Goal: Subscribe to service/newsletter

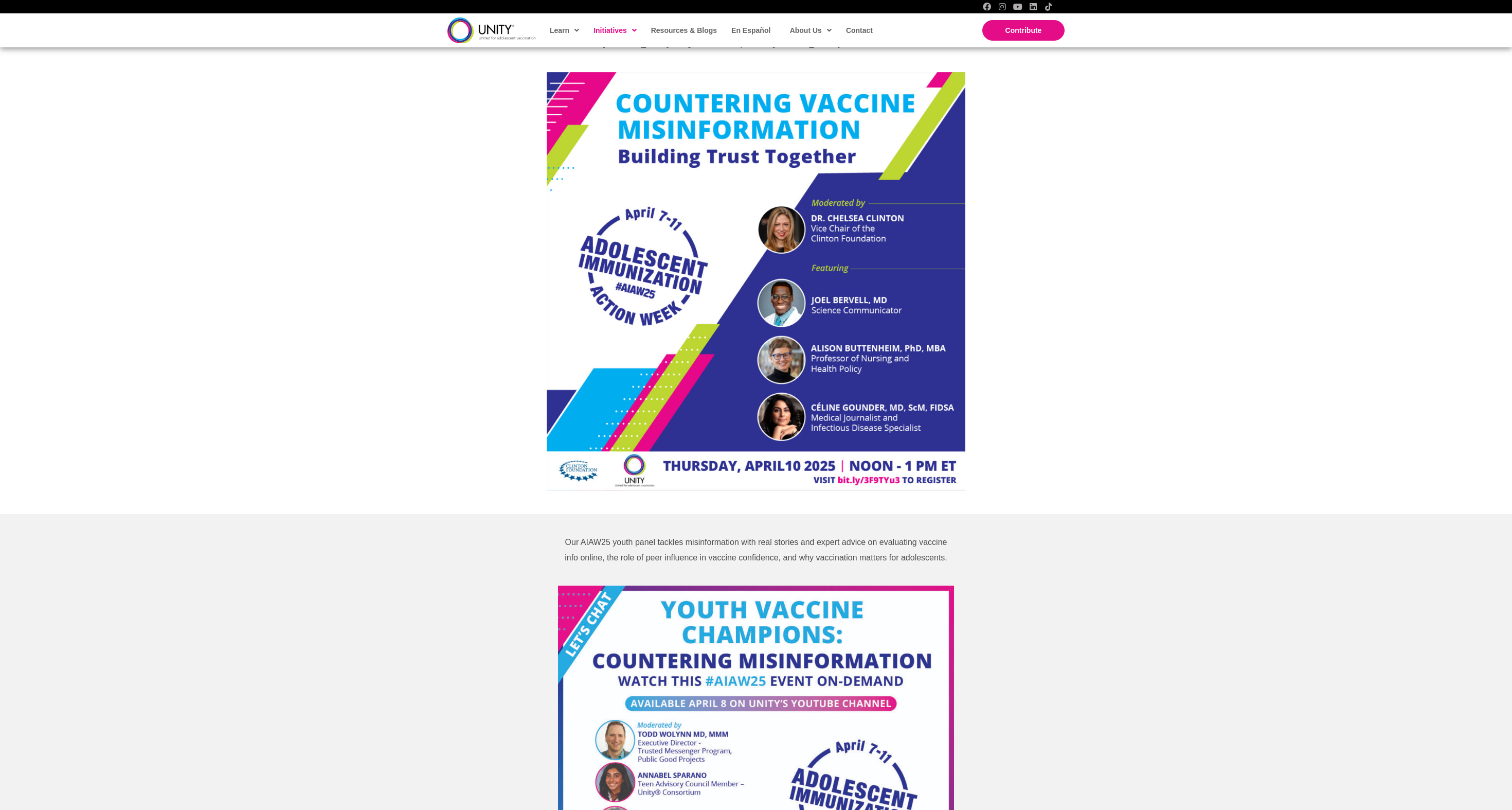
click at [288, 334] on div "Watch Webinar Now In a recent survey, over 80% of parents agreed that there is …" at bounding box center [756, 202] width 1512 height 623
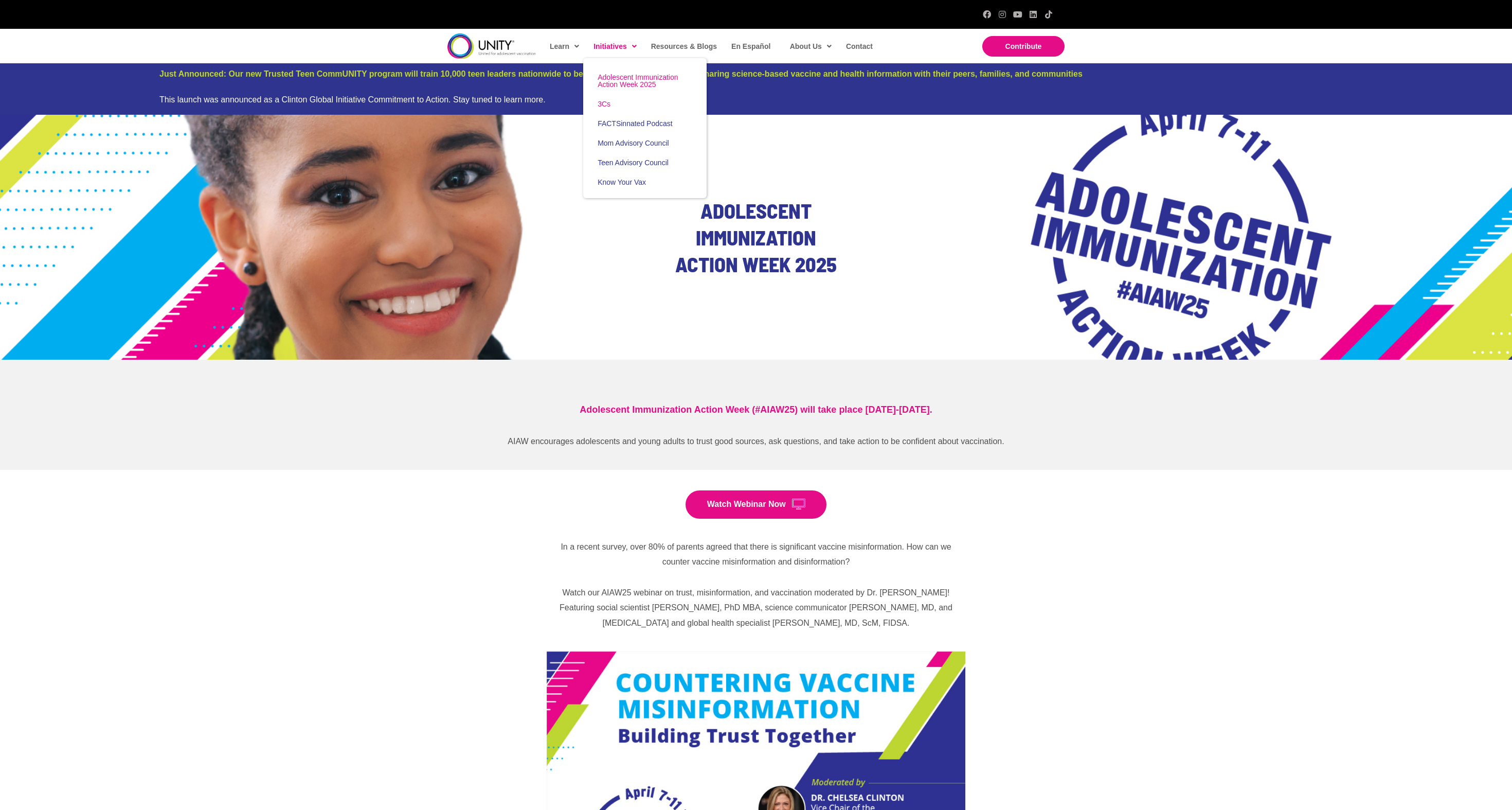
click at [606, 108] on span "3Cs" at bounding box center [604, 104] width 13 height 8
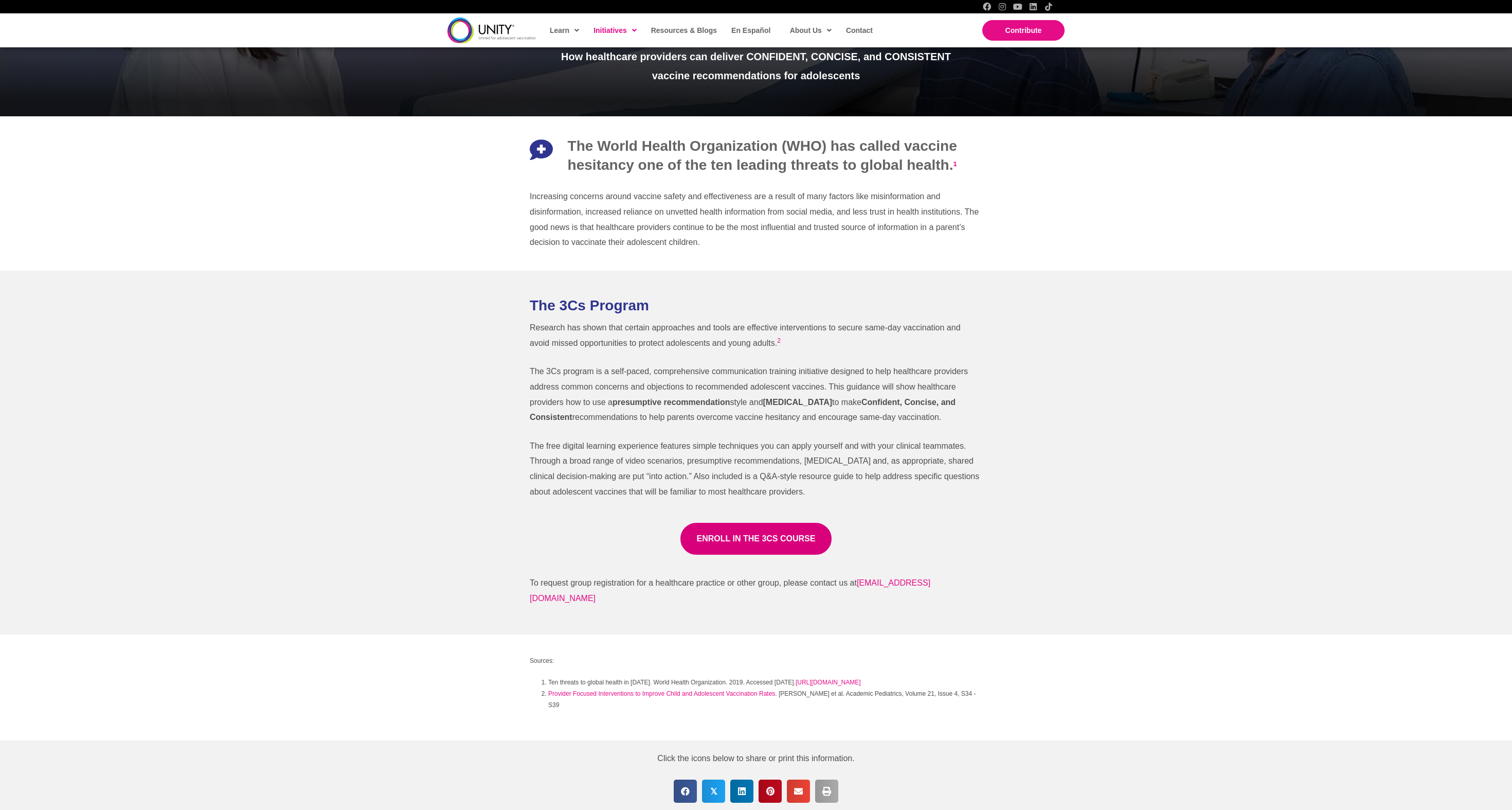
scroll to position [315, 0]
drag, startPoint x: 532, startPoint y: 378, endPoint x: 700, endPoint y: 438, distance: 178.4
click at [700, 425] on p "The 3Cs program is a self-paced, comprehensive communication training initiativ…" at bounding box center [756, 394] width 452 height 61
copy p "The 3Cs program is a self-paced, comprehensive communication training initiativ…"
click at [901, 606] on p "To request group registration for a healthcare practice or other group, please …" at bounding box center [756, 590] width 452 height 30
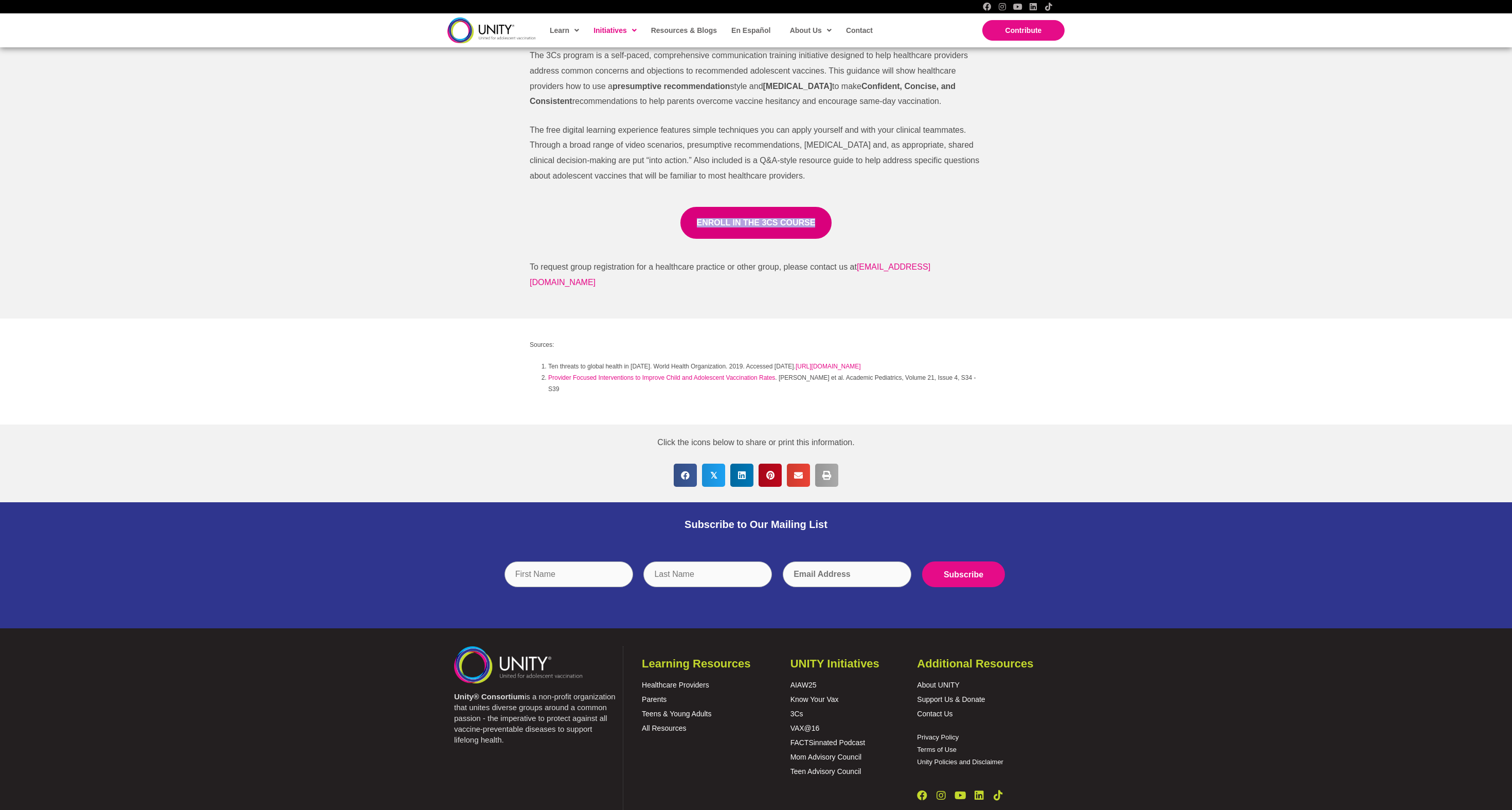
scroll to position [561, 0]
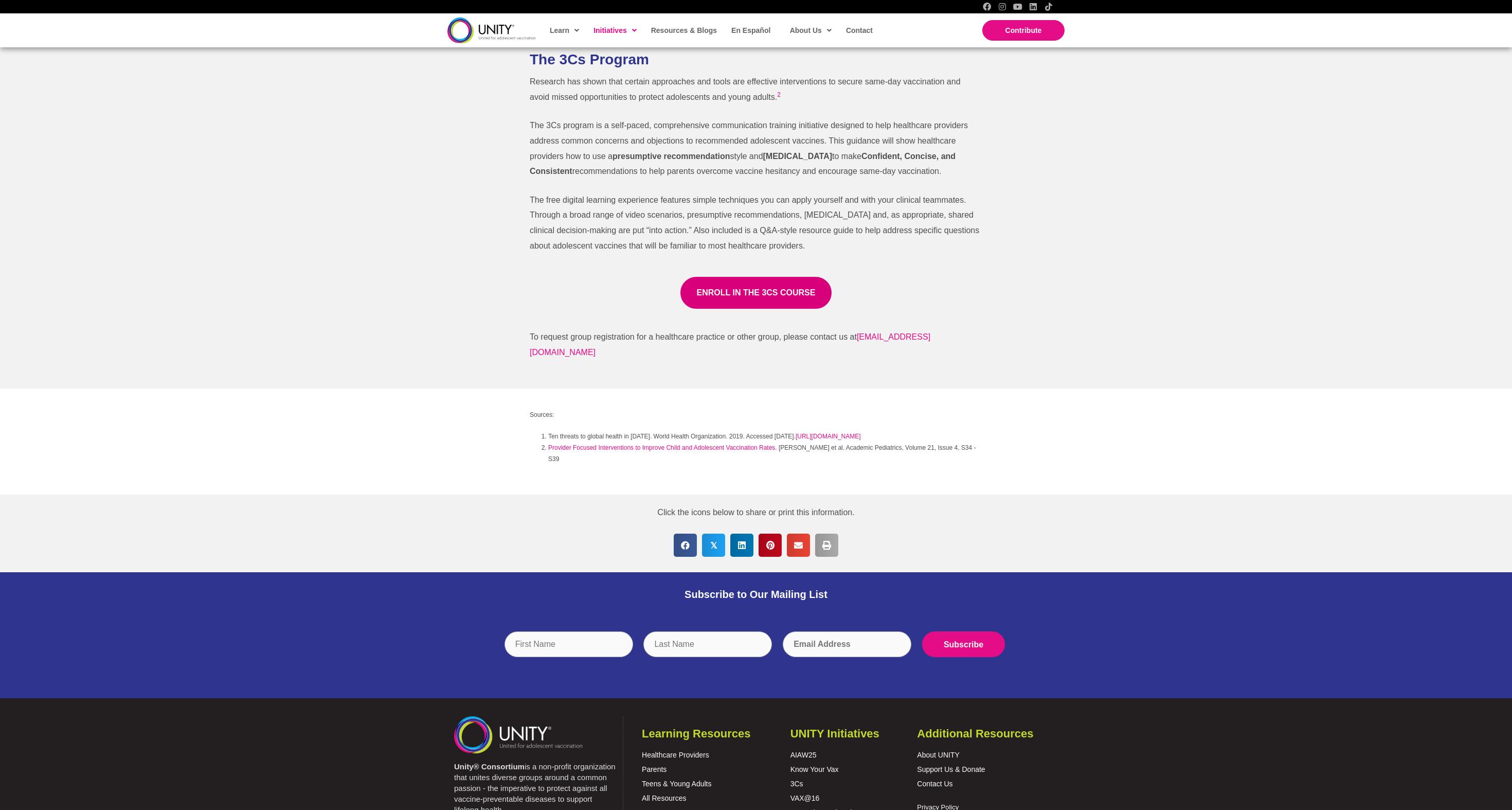
click at [786, 600] on span "Subscribe to Our Mailing List" at bounding box center [756, 594] width 143 height 11
click at [760, 600] on span "Subscribe to Our Mailing List" at bounding box center [756, 594] width 143 height 11
click at [710, 611] on div "Subscribe to Our Mailing List" at bounding box center [756, 594] width 566 height 33
click at [710, 600] on span "Subscribe to Our Mailing List" at bounding box center [756, 594] width 143 height 11
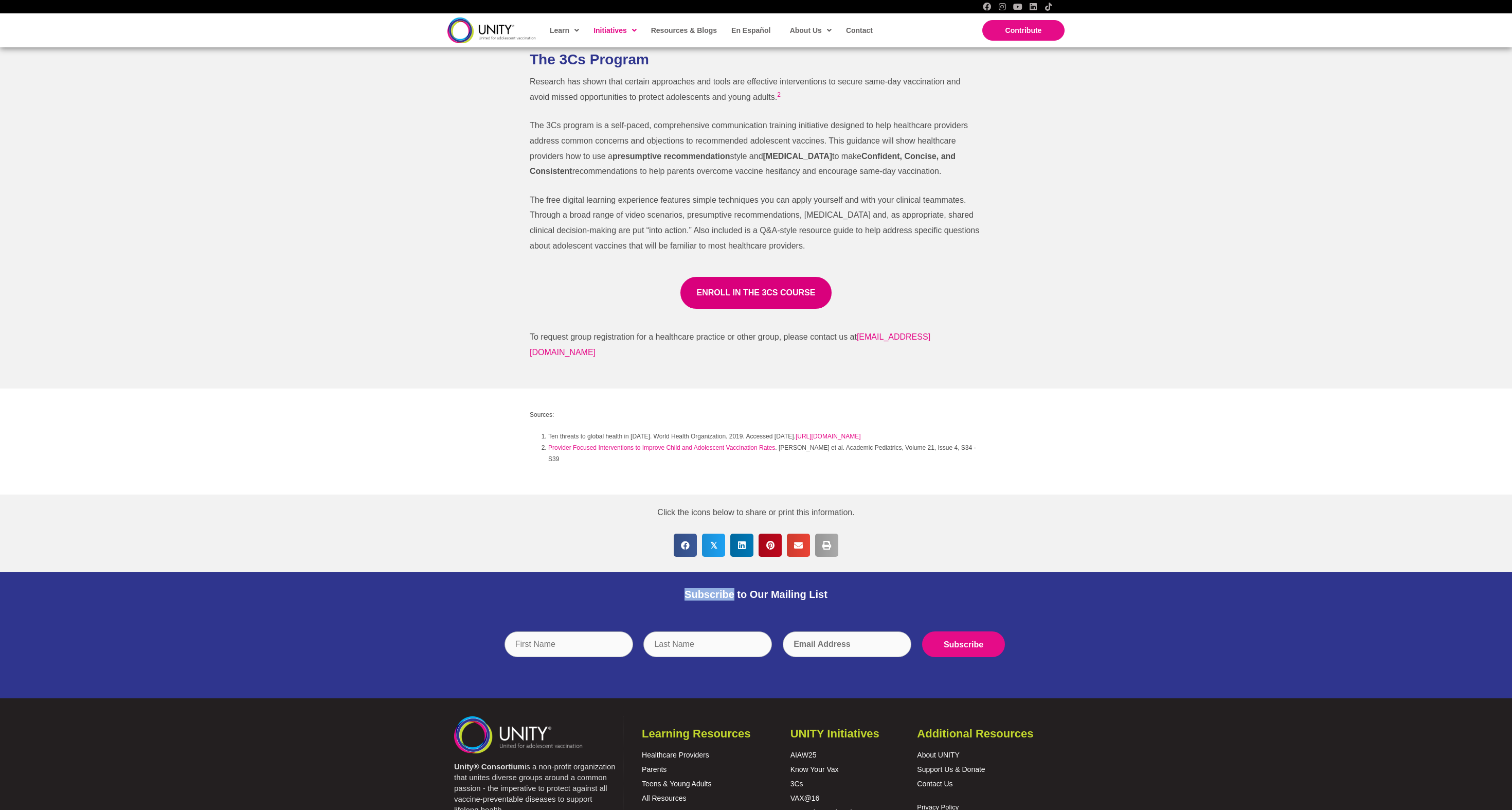
click at [710, 600] on span "Subscribe to Our Mailing List" at bounding box center [756, 594] width 143 height 11
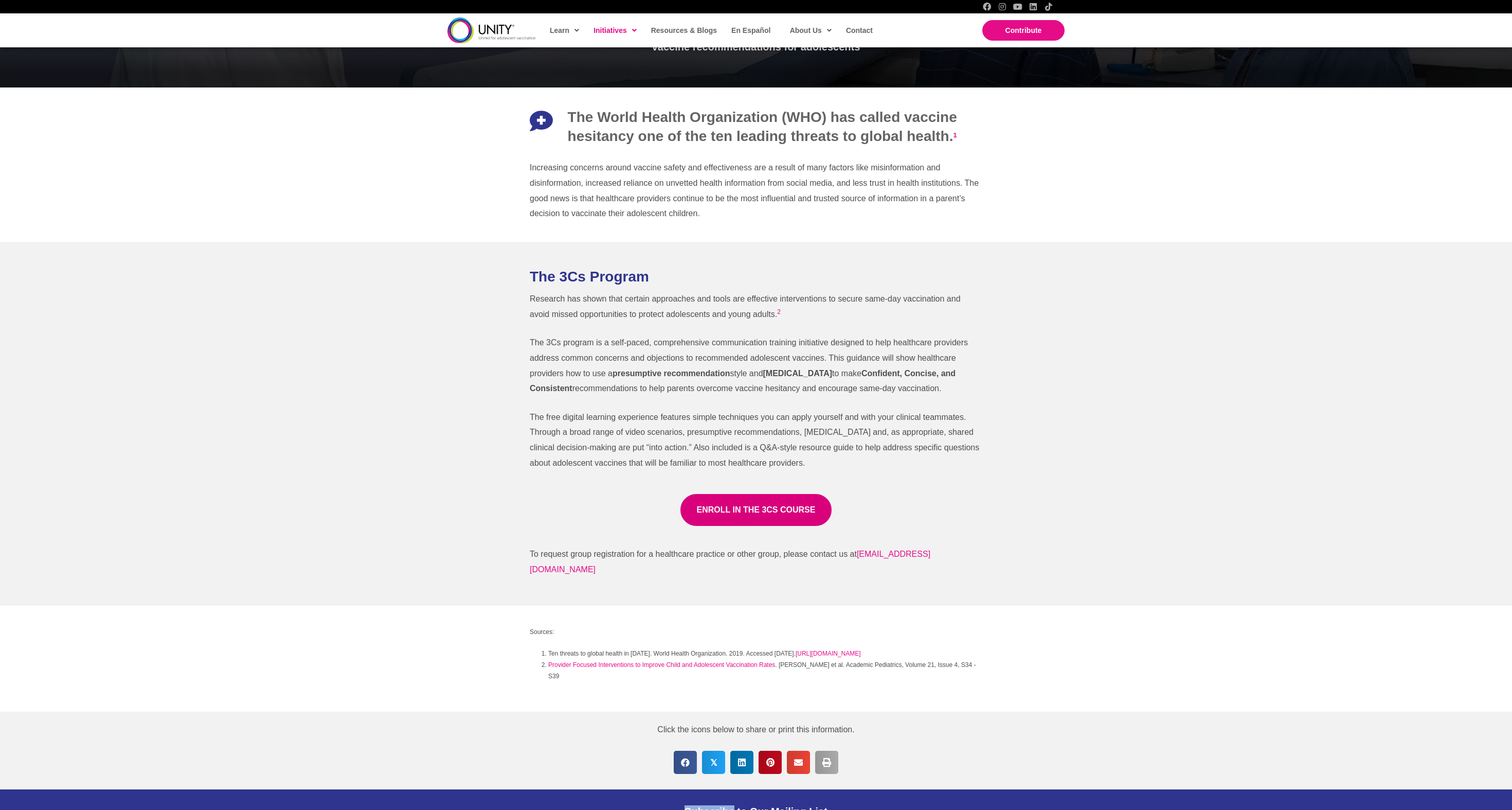
scroll to position [325, 0]
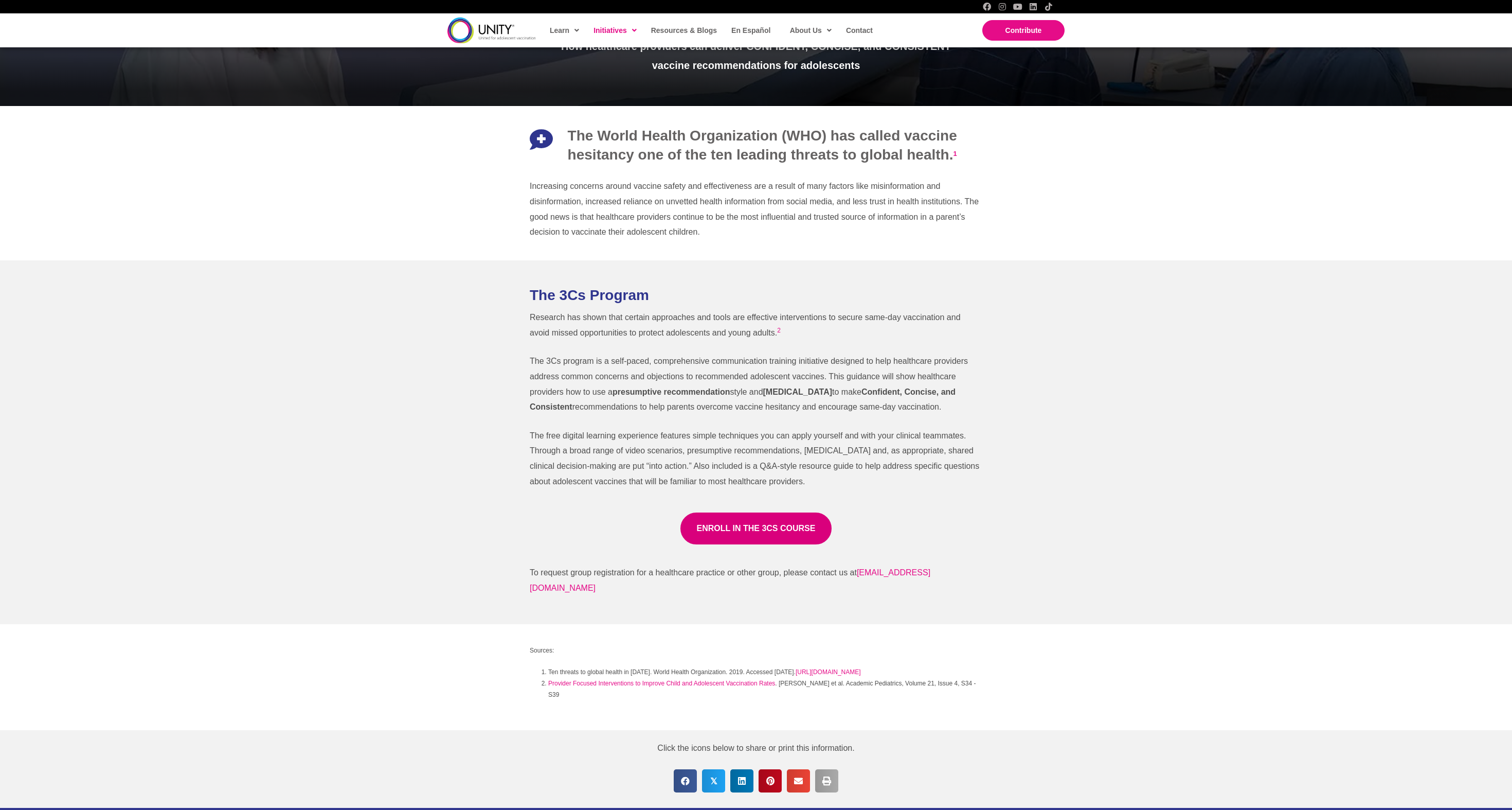
click at [475, 37] on img at bounding box center [491, 30] width 88 height 25
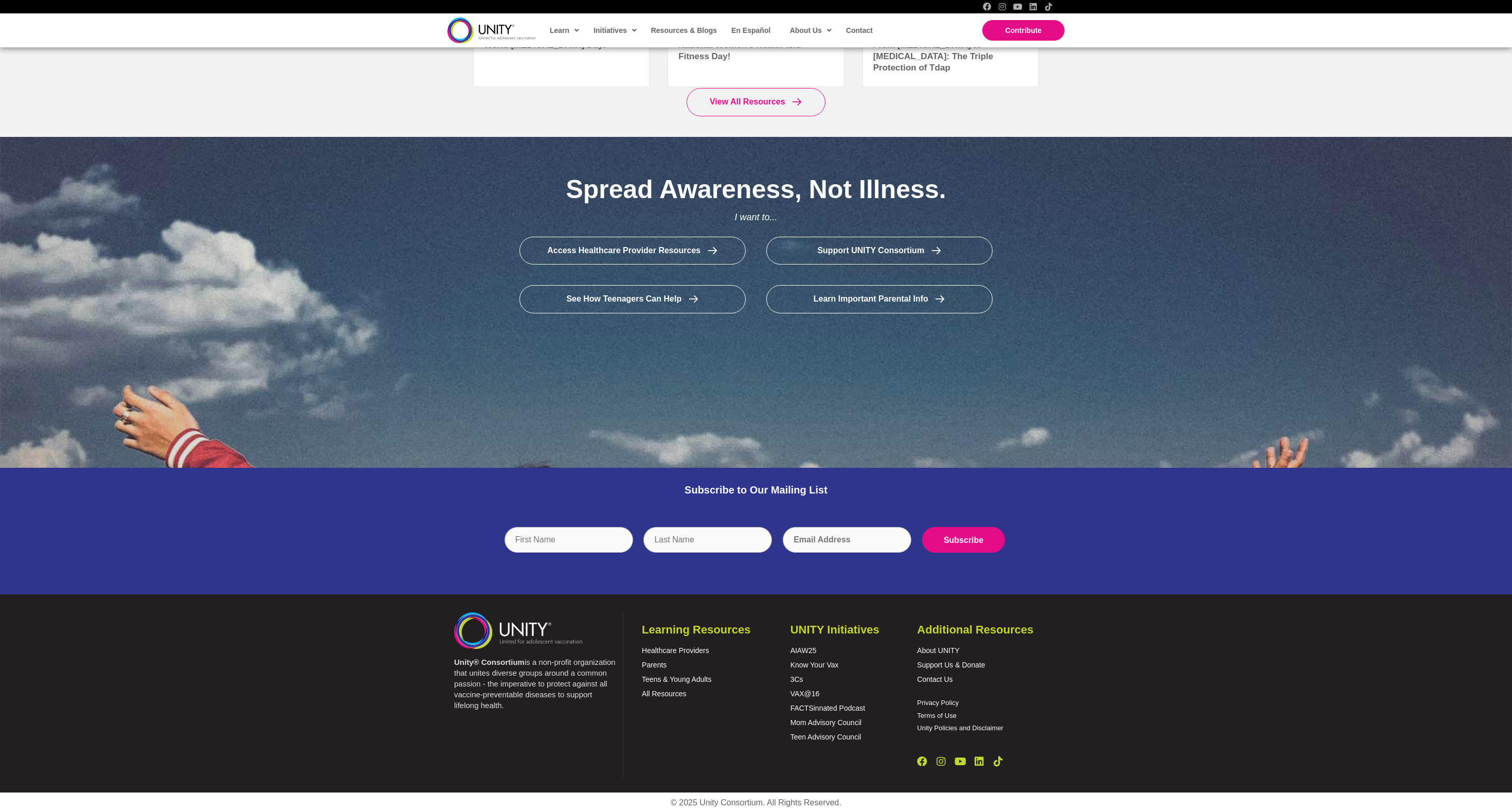
scroll to position [1773, 0]
click at [722, 484] on span "Subscribe to Our Mailing List" at bounding box center [756, 490] width 143 height 11
click at [978, 526] on input "Subscribe" at bounding box center [964, 539] width 83 height 25
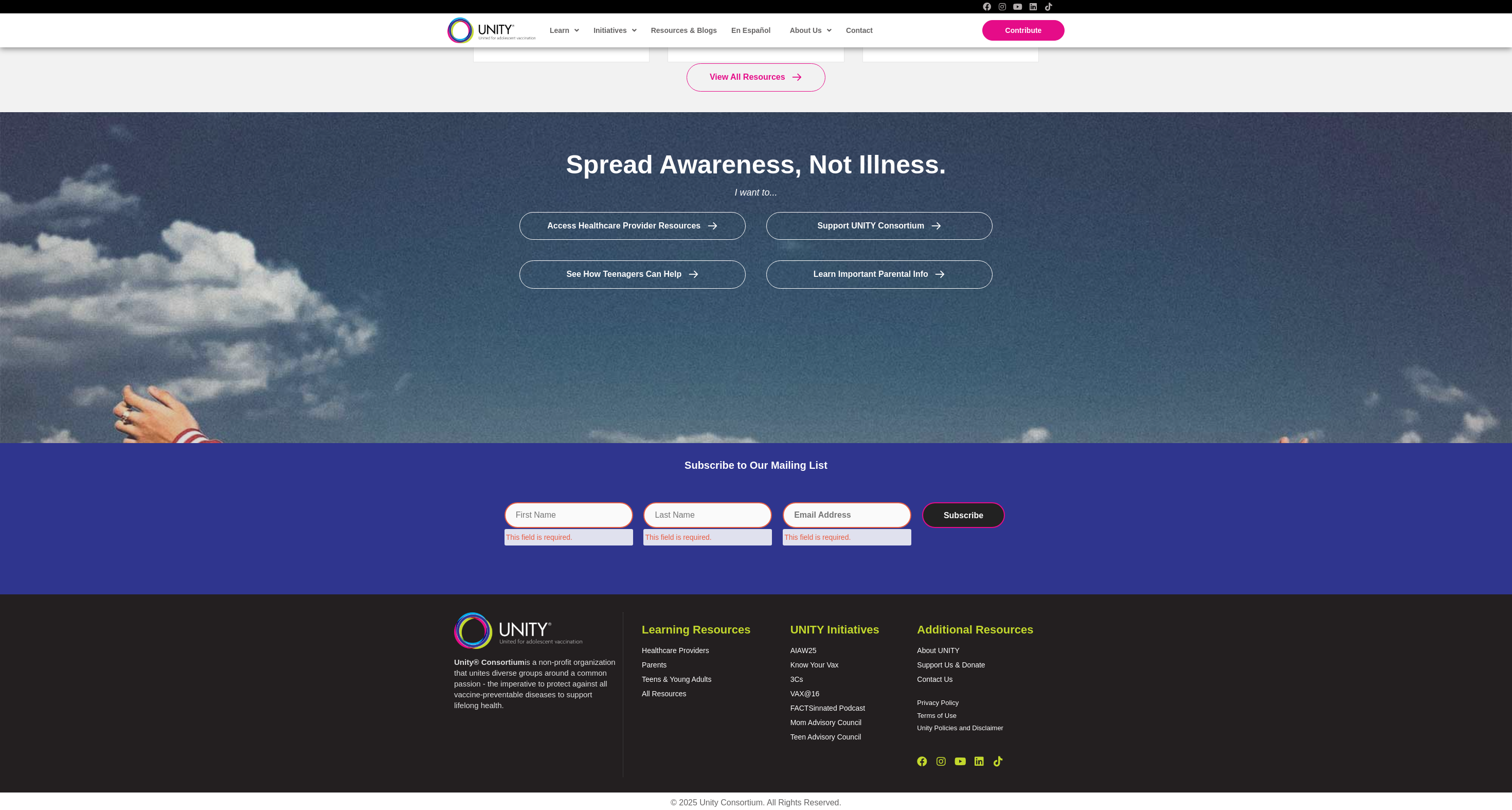
click at [975, 512] on input "Subscribe" at bounding box center [964, 515] width 83 height 25
click at [856, 464] on h4 "Subscribe to Our Mailing List" at bounding box center [756, 465] width 545 height 13
click at [975, 512] on input "Subscribe" at bounding box center [964, 515] width 83 height 25
click at [904, 424] on div "Spread Awareness, Not Illness. I want to... Access Healthcare Provider Resource…" at bounding box center [756, 277] width 1512 height 331
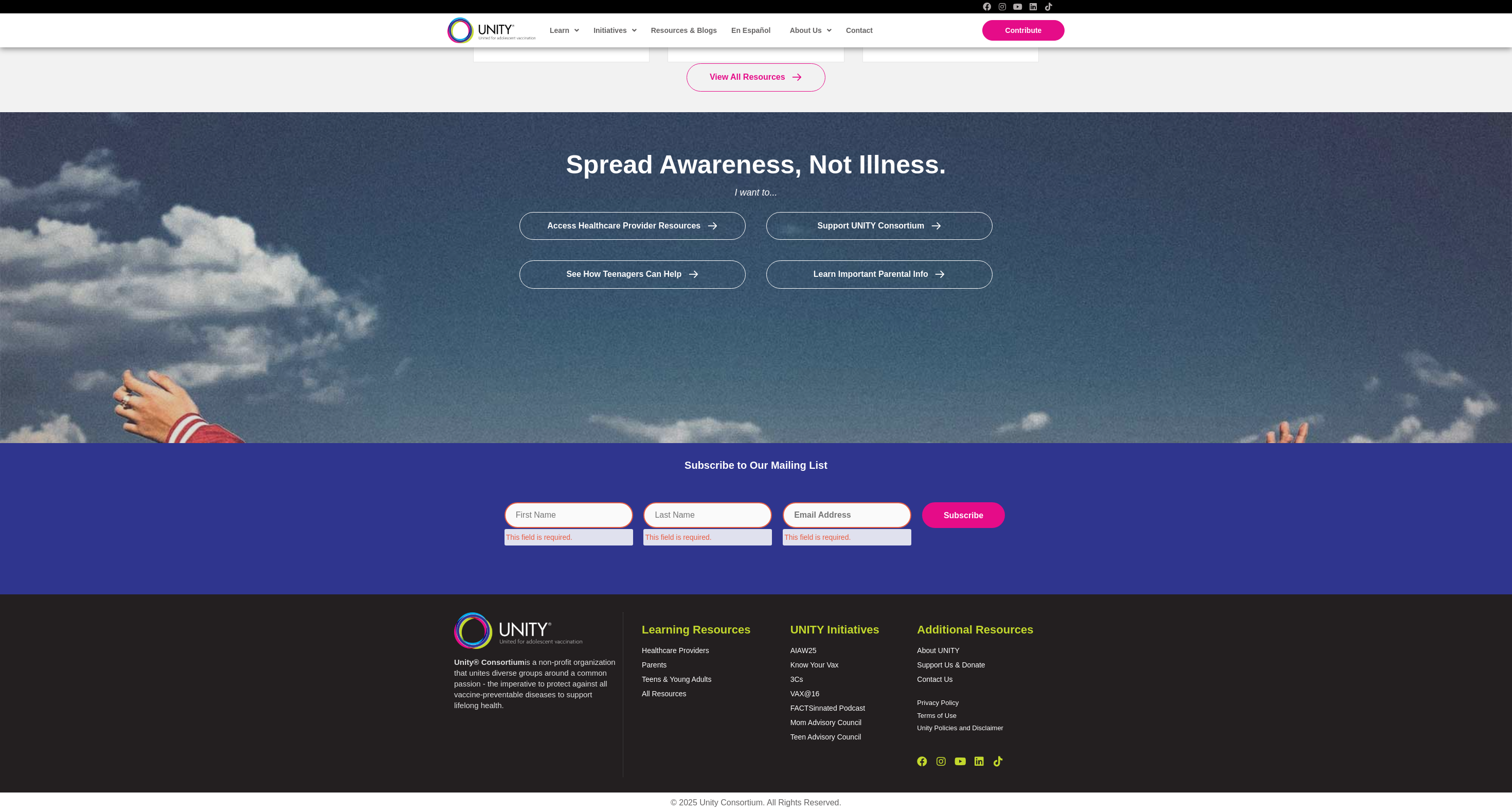
scroll to position [1803, 0]
